Goal: Information Seeking & Learning: Check status

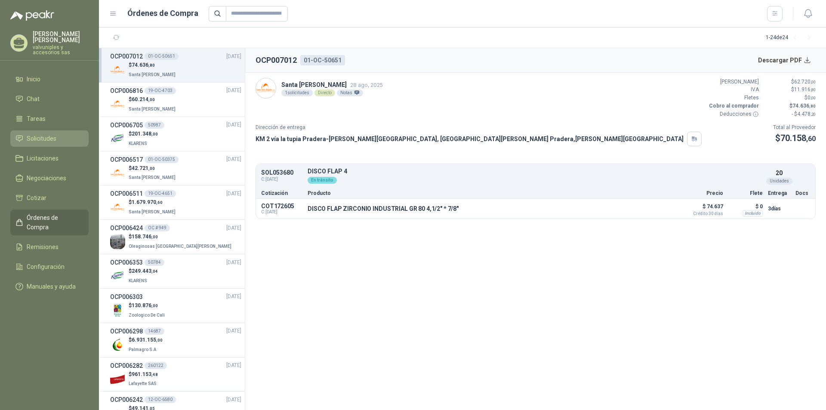
click at [40, 134] on span "Solicitudes" at bounding box center [42, 138] width 30 height 9
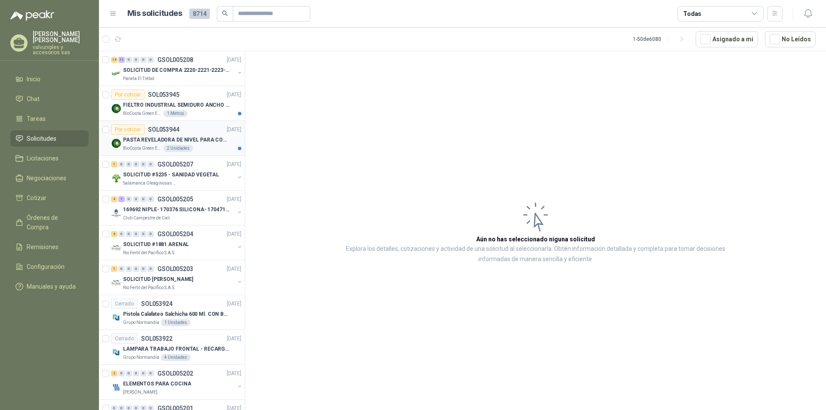
click at [157, 138] on p "PASTA REVELADORA DE NIVEL PARA COMBUSTIBLES/ACEITES DE COLOR ROSADA marca kolor…" at bounding box center [176, 140] width 107 height 8
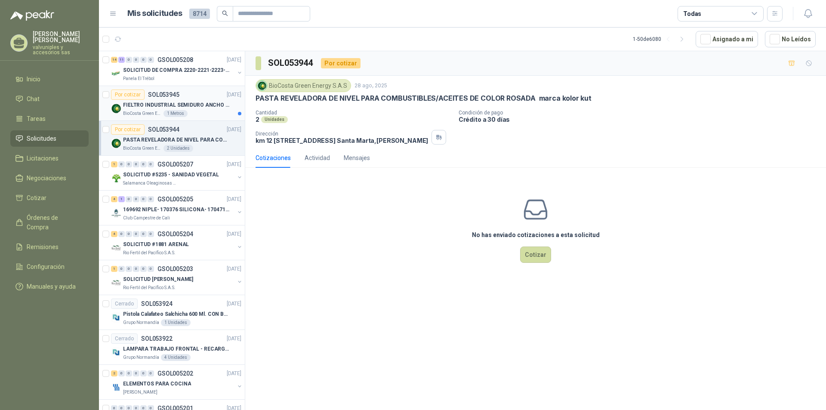
click at [148, 103] on p "FIELTRO INDUSTRIAL SEMIDURO ANCHO 25 MM" at bounding box center [176, 105] width 107 height 8
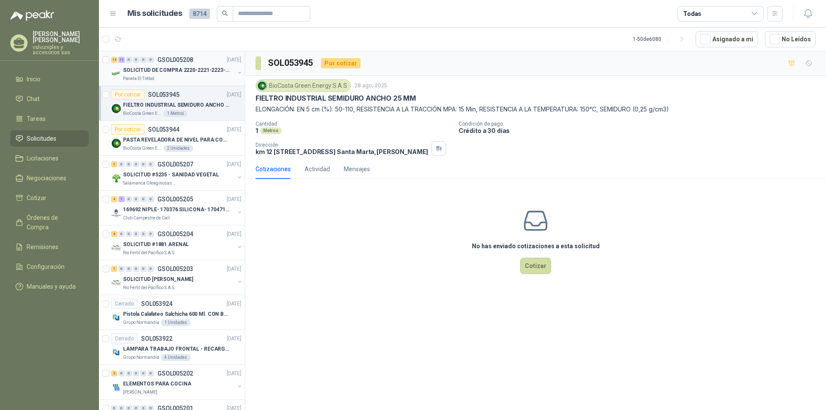
click at [169, 67] on p "SOLICITUD DE COMPRA 2220-2221-2223-2224" at bounding box center [176, 70] width 107 height 8
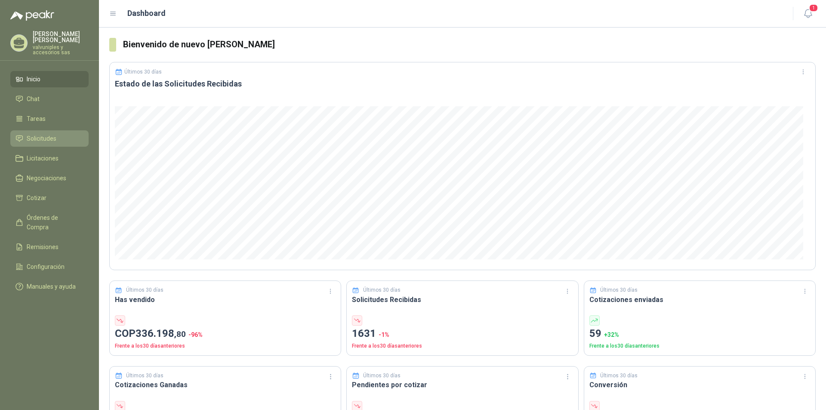
click at [38, 134] on span "Solicitudes" at bounding box center [42, 138] width 30 height 9
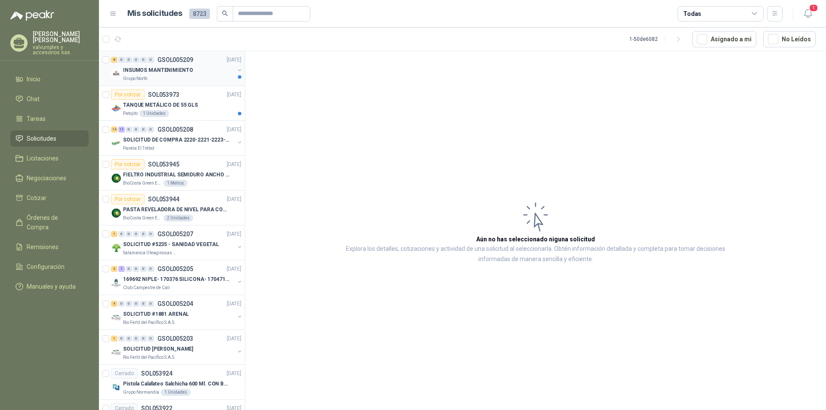
click at [158, 69] on p "INSUMOS MANTENIMIENTO" at bounding box center [158, 70] width 70 height 8
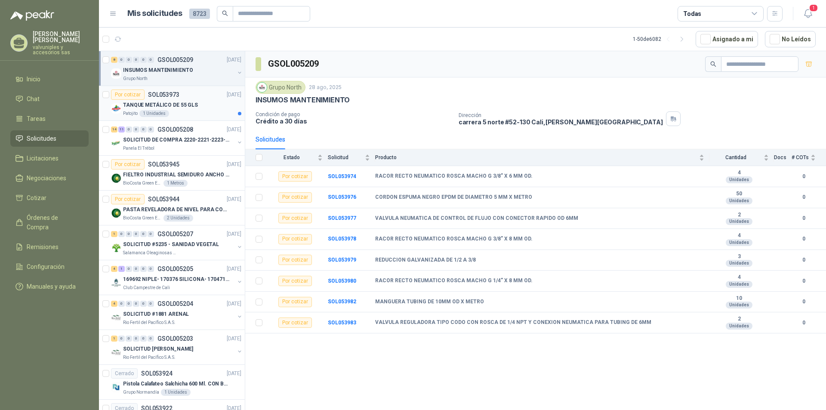
click at [159, 104] on p "TANQUE METÁLICO DE 55 GLS" at bounding box center [160, 105] width 75 height 8
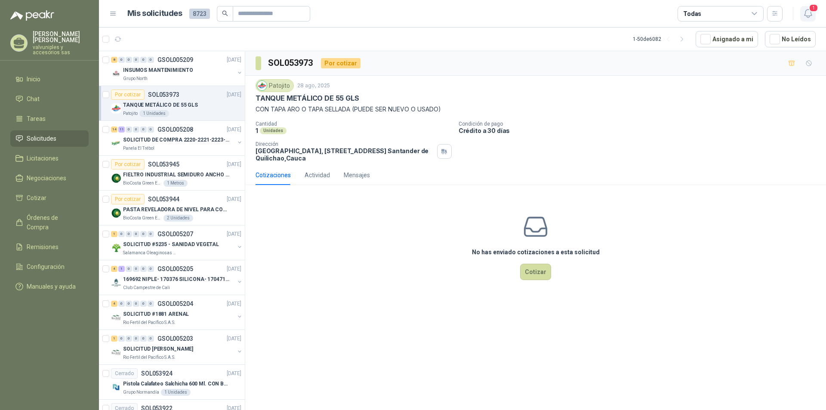
click at [807, 13] on icon "button" at bounding box center [808, 13] width 11 height 11
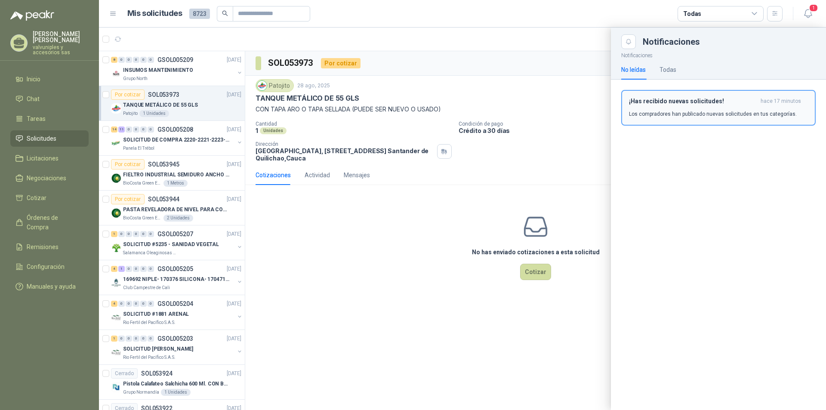
click at [692, 102] on h3 "¡Has recibido nuevas solicitudes!" at bounding box center [693, 101] width 128 height 7
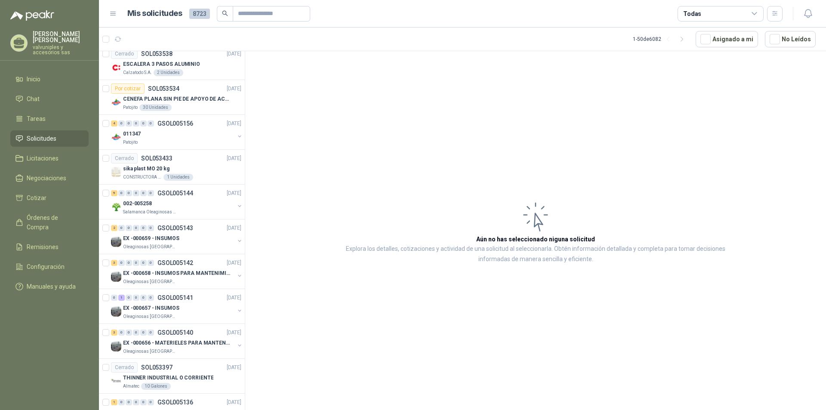
scroll to position [1399, 0]
